Goal: Task Accomplishment & Management: Complete application form

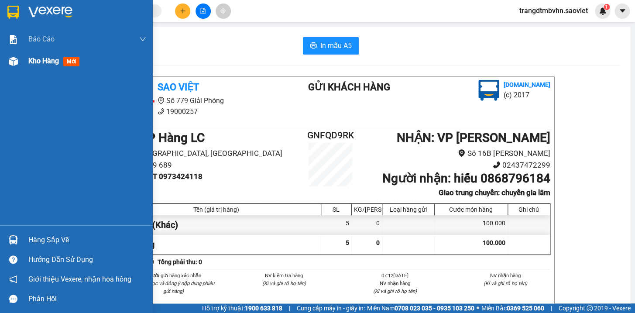
click at [45, 61] on span "Kho hàng" at bounding box center [43, 61] width 31 height 8
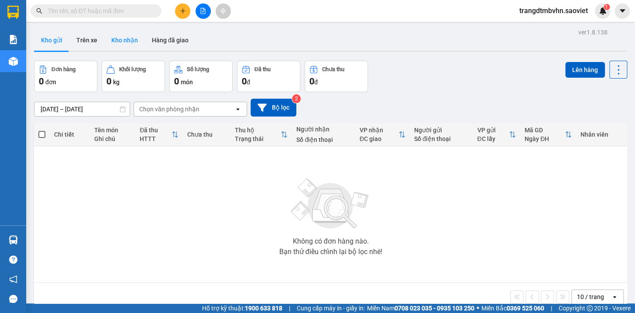
click at [127, 37] on button "Kho nhận" at bounding box center [124, 40] width 41 height 21
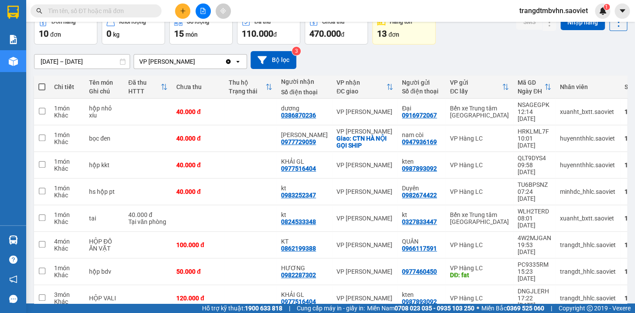
scroll to position [59, 0]
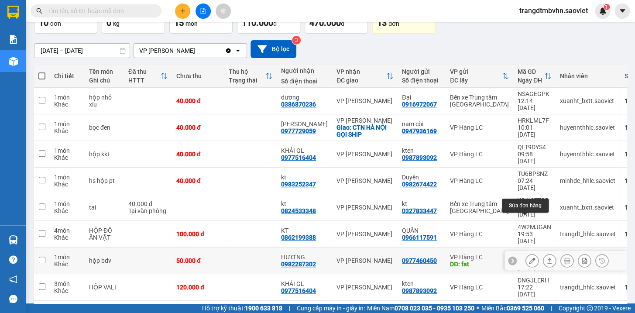
click at [526, 253] on button at bounding box center [532, 260] width 12 height 15
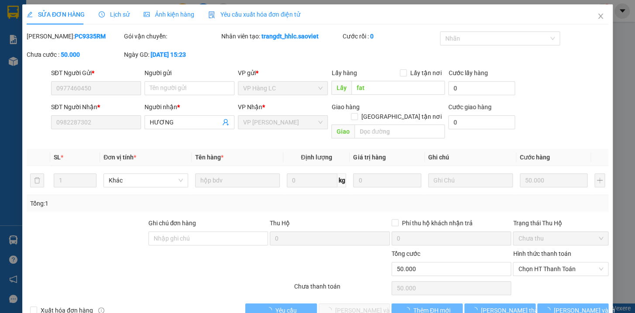
type input "0977460450"
type input "fat"
type input "0982287302"
type input "HƯƠNG"
type input "50.000"
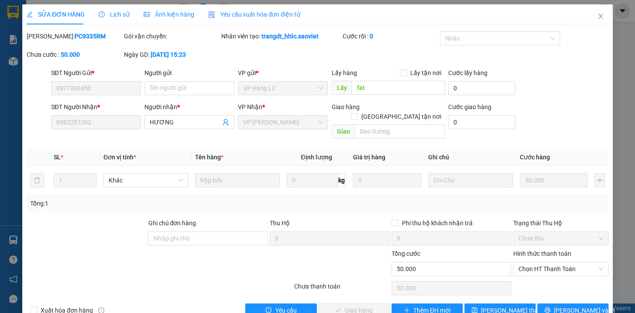
scroll to position [11, 0]
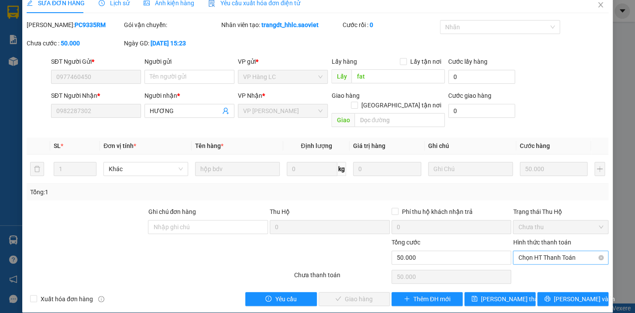
click at [547, 251] on span "Chọn HT Thanh Toán" at bounding box center [560, 257] width 85 height 13
click at [535, 266] on div "Tại văn phòng" at bounding box center [555, 265] width 84 height 10
type input "0"
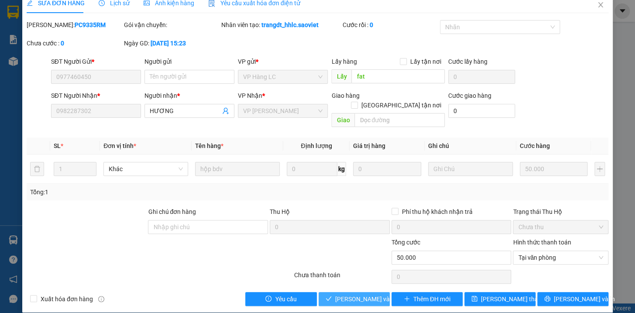
click at [365, 294] on span "[PERSON_NAME] và Giao hàng" at bounding box center [377, 299] width 84 height 10
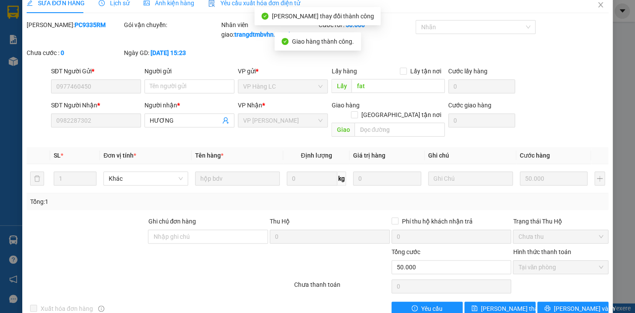
scroll to position [0, 0]
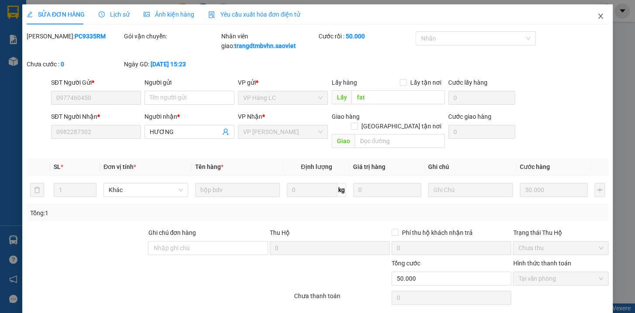
click at [597, 15] on icon "close" at bounding box center [600, 16] width 7 height 7
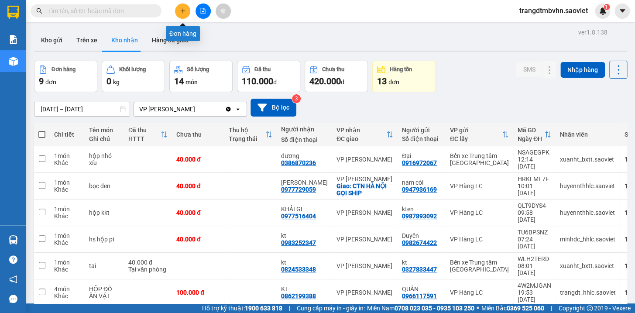
click at [178, 10] on button at bounding box center [182, 10] width 15 height 15
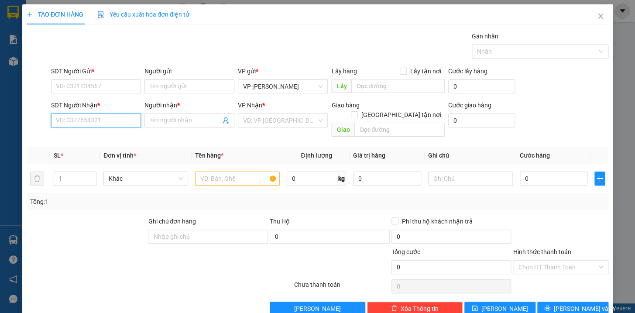
click at [90, 125] on input "SĐT Người Nhận *" at bounding box center [96, 121] width 90 height 14
click at [92, 137] on div "0964897395 - Khải" at bounding box center [94, 138] width 79 height 10
type input "0964897395"
type input "Khải"
type input "0964897395"
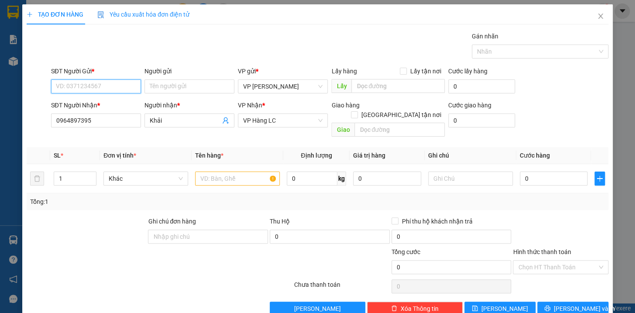
click at [109, 85] on input "SĐT Người Gửi *" at bounding box center [96, 86] width 90 height 14
click at [87, 106] on div "0982134947 - kt" at bounding box center [94, 104] width 79 height 10
type input "0982134947"
type input "kt"
click at [210, 172] on input "text" at bounding box center [237, 179] width 85 height 14
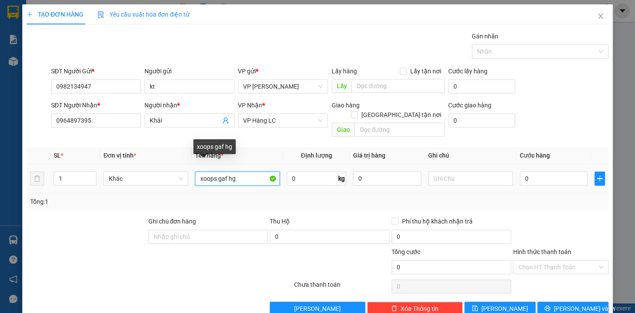
click at [255, 173] on input "xoops gaf hg" at bounding box center [237, 179] width 85 height 14
type input "x"
type input "xốp gà hg k chịu"
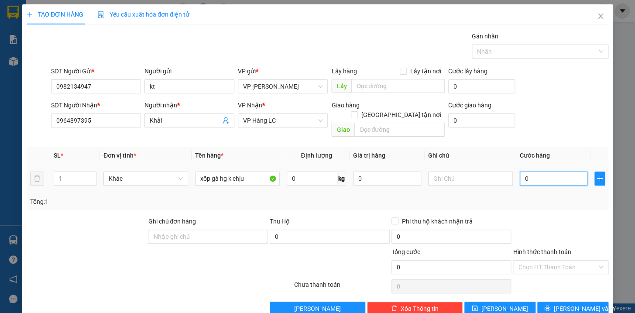
click at [538, 172] on input "0" at bounding box center [554, 179] width 68 height 14
type input "1"
type input "10"
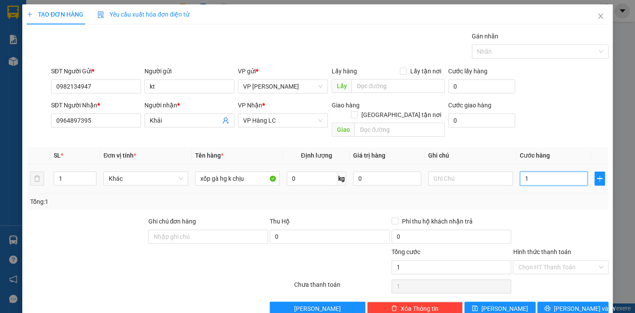
type input "10"
type input "100"
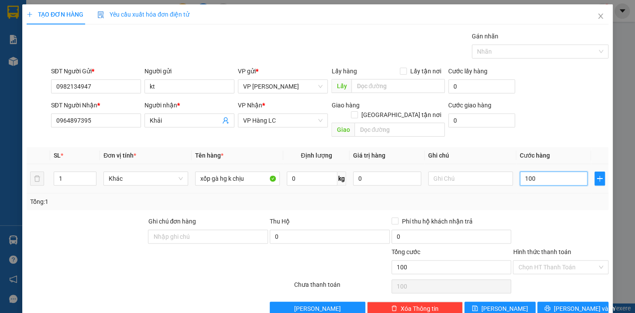
type input "1.000"
type input "10.000"
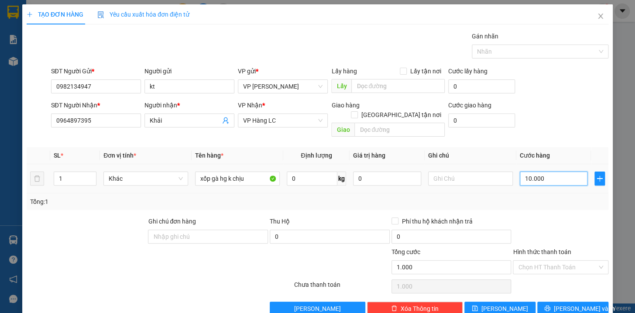
type input "10.000"
type input "100.000"
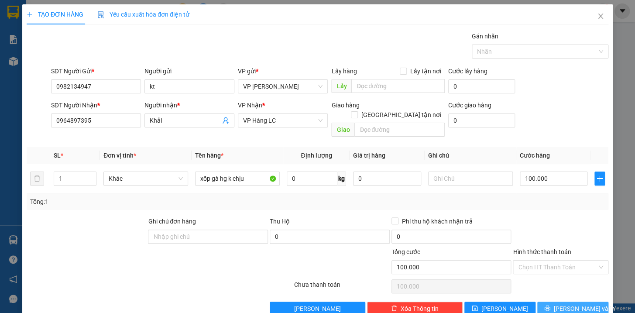
click at [561, 304] on span "[PERSON_NAME] và In" at bounding box center [584, 309] width 61 height 10
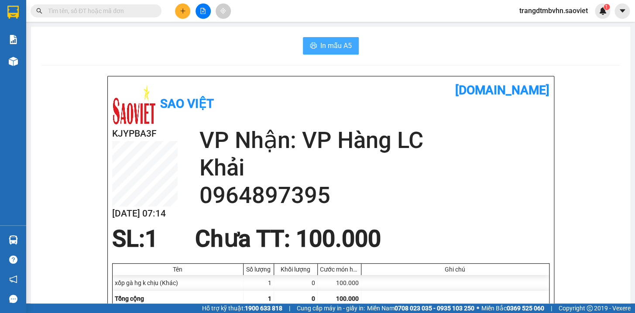
click at [335, 45] on span "In mẫu A5" at bounding box center [336, 45] width 31 height 11
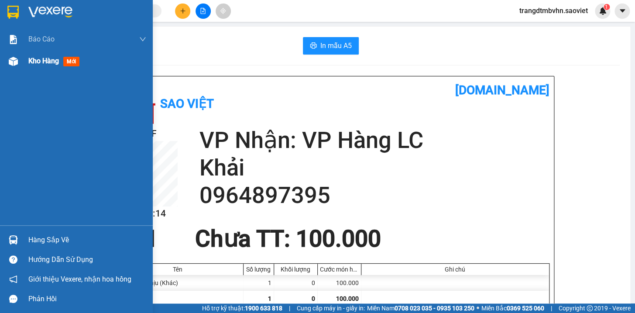
click at [47, 61] on span "Kho hàng" at bounding box center [43, 61] width 31 height 8
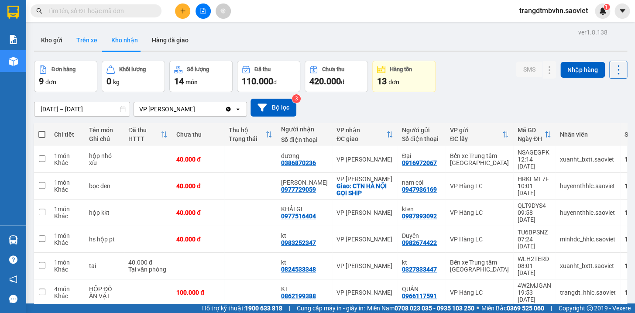
click at [92, 39] on button "Trên xe" at bounding box center [86, 40] width 35 height 21
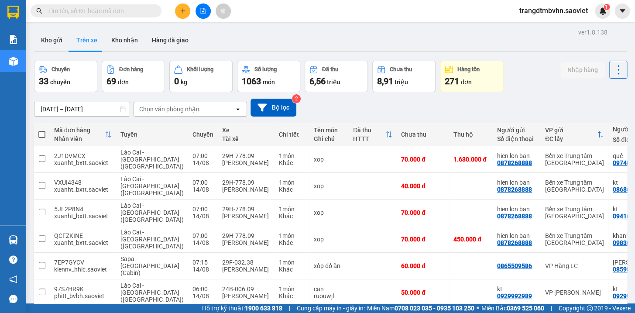
click at [203, 107] on div "Chọn văn phòng nhận" at bounding box center [184, 109] width 100 height 14
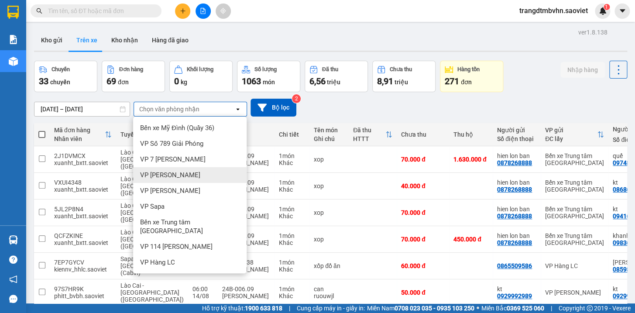
click at [181, 174] on div "VP [PERSON_NAME]" at bounding box center [190, 175] width 114 height 16
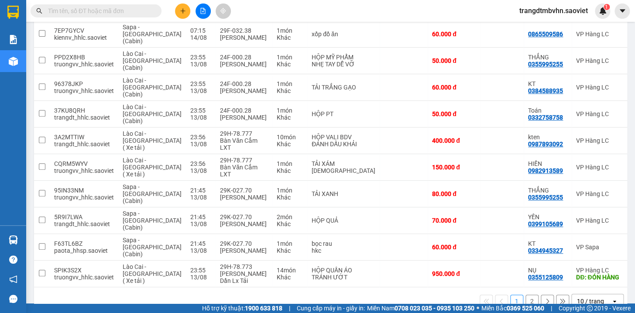
scroll to position [127, 0]
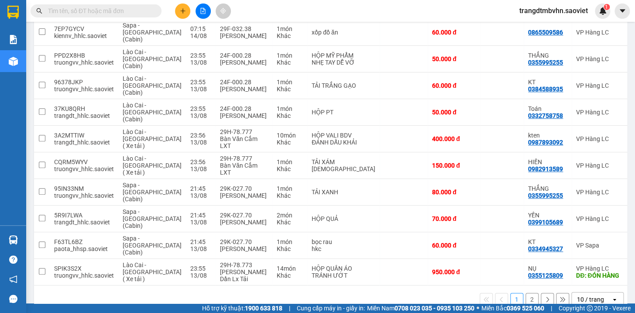
click at [526, 293] on button "2" at bounding box center [532, 299] width 13 height 13
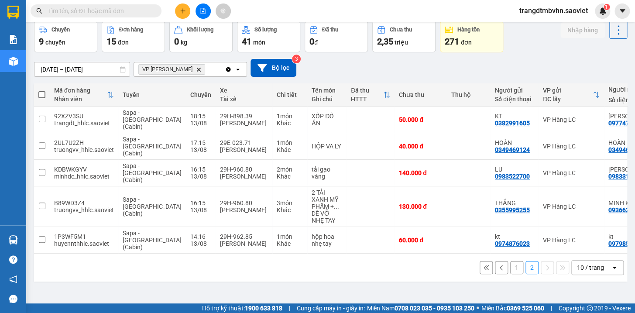
scroll to position [0, 0]
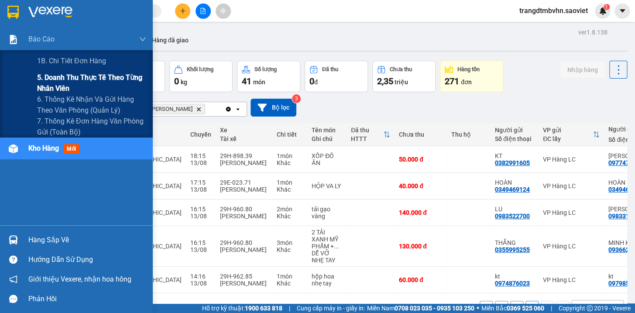
click at [71, 77] on span "5. Doanh thu thực tế theo từng nhân viên" at bounding box center [91, 83] width 109 height 22
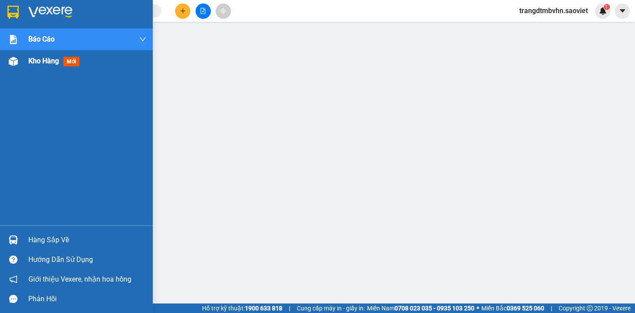
click at [38, 60] on span "Kho hàng" at bounding box center [43, 61] width 31 height 8
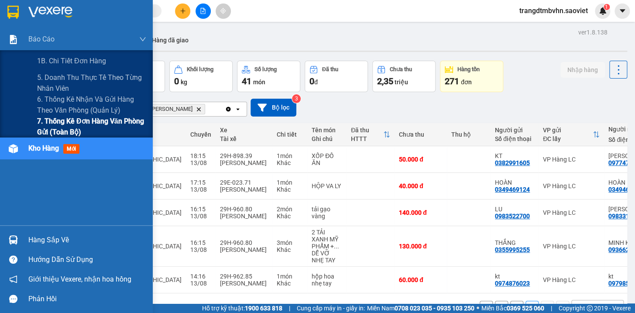
click at [102, 122] on span "7. Thống kê đơn hàng văn phòng gửi (toàn bộ)" at bounding box center [91, 127] width 109 height 22
